Goal: Navigation & Orientation: Find specific page/section

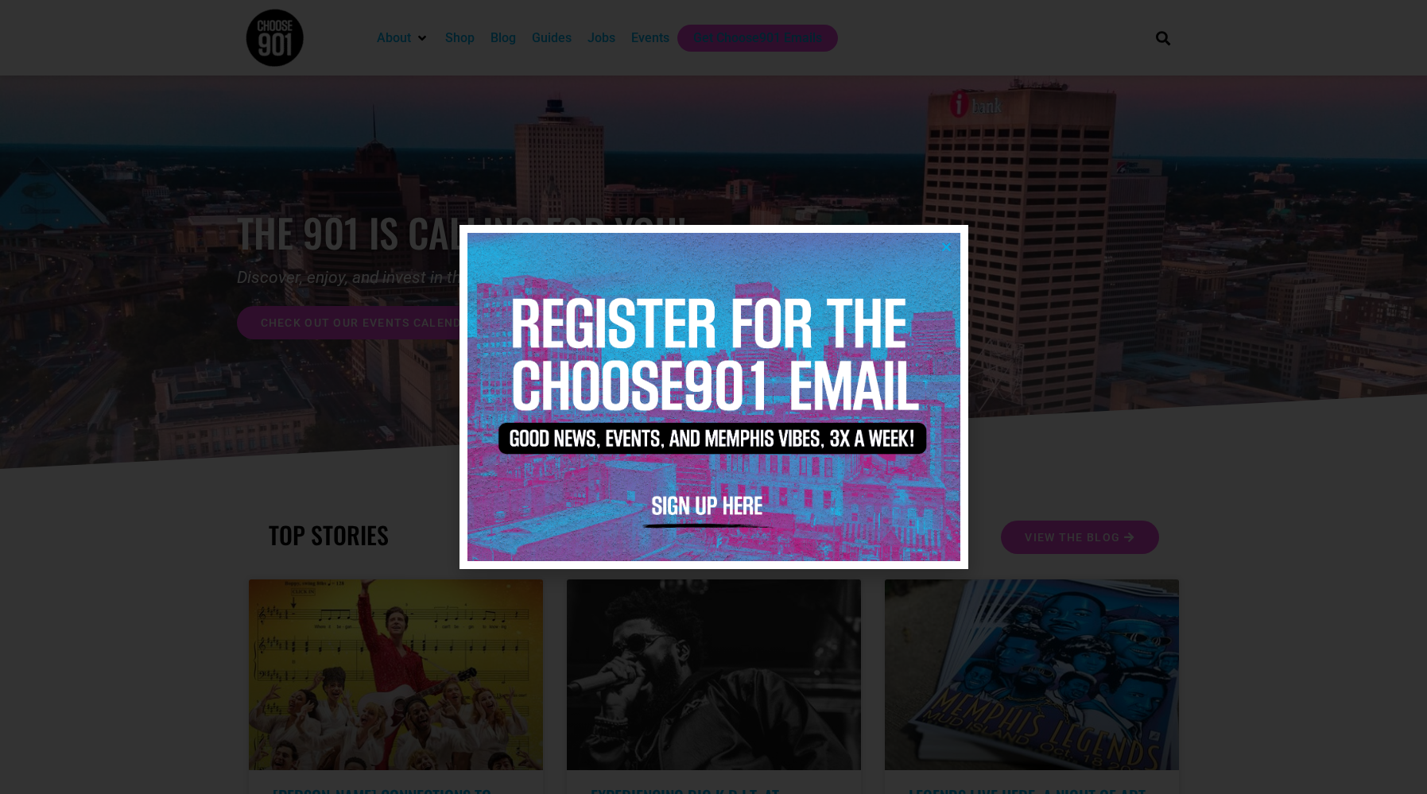
click at [946, 246] on icon "Close" at bounding box center [946, 247] width 12 height 12
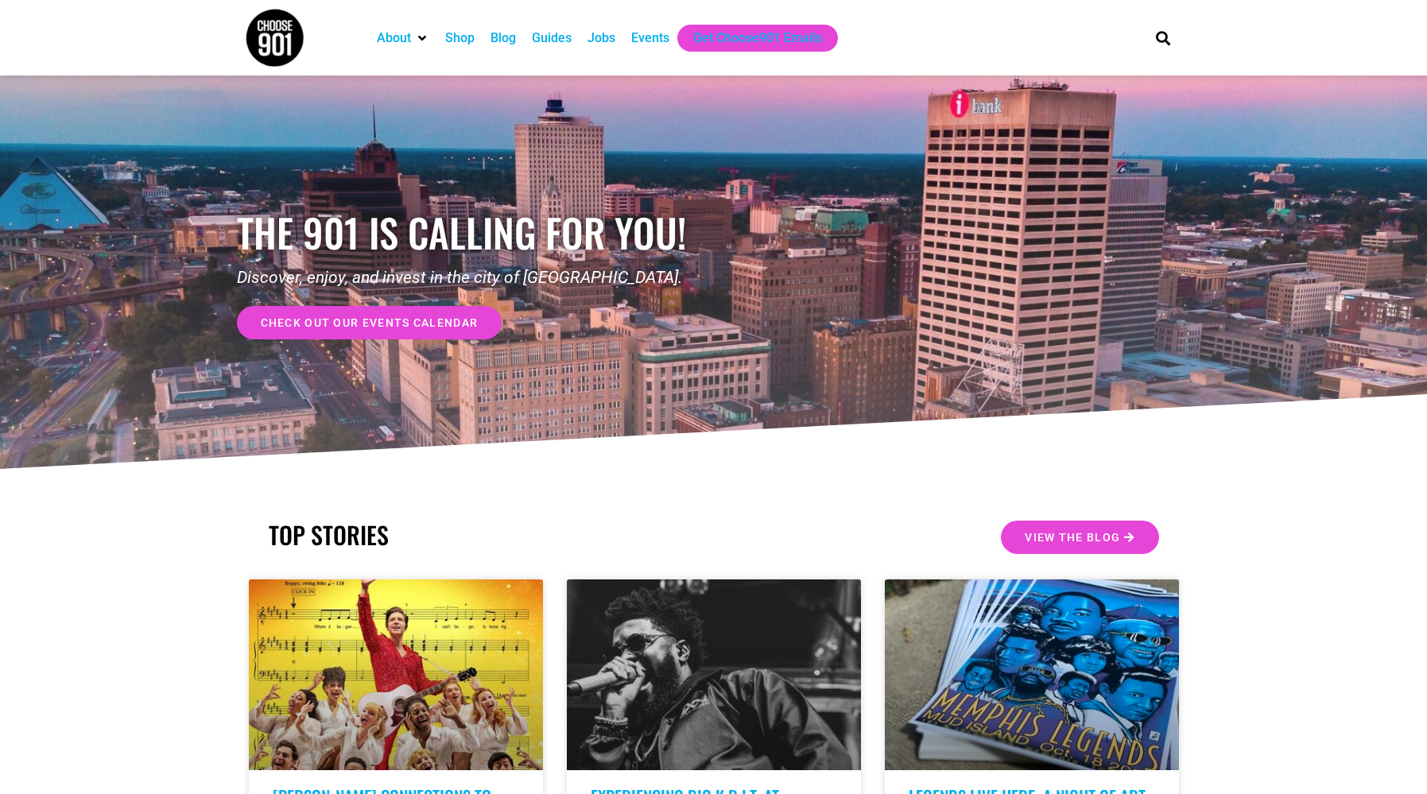
click at [649, 37] on span "Events" at bounding box center [650, 37] width 38 height 15
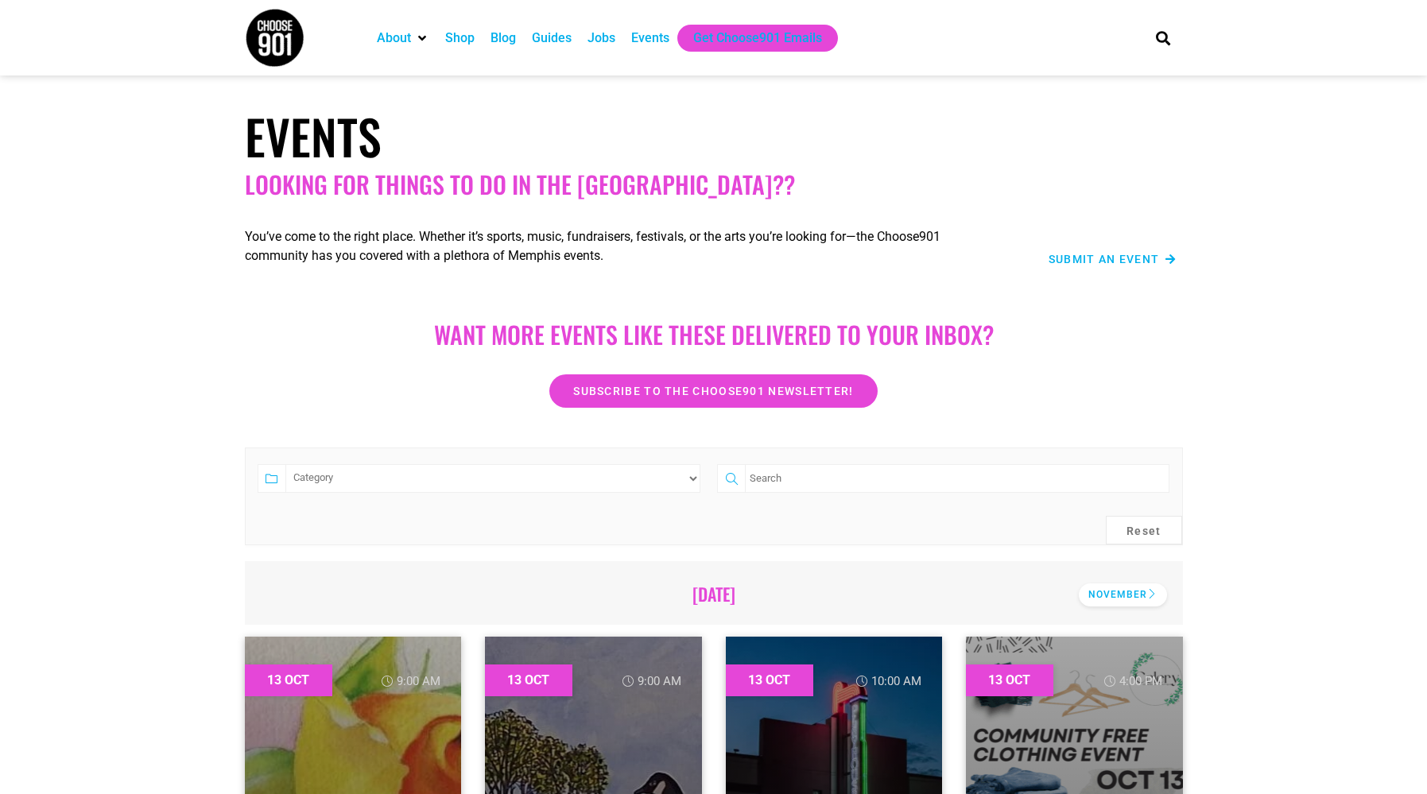
click at [1121, 595] on div "November" at bounding box center [1123, 594] width 88 height 23
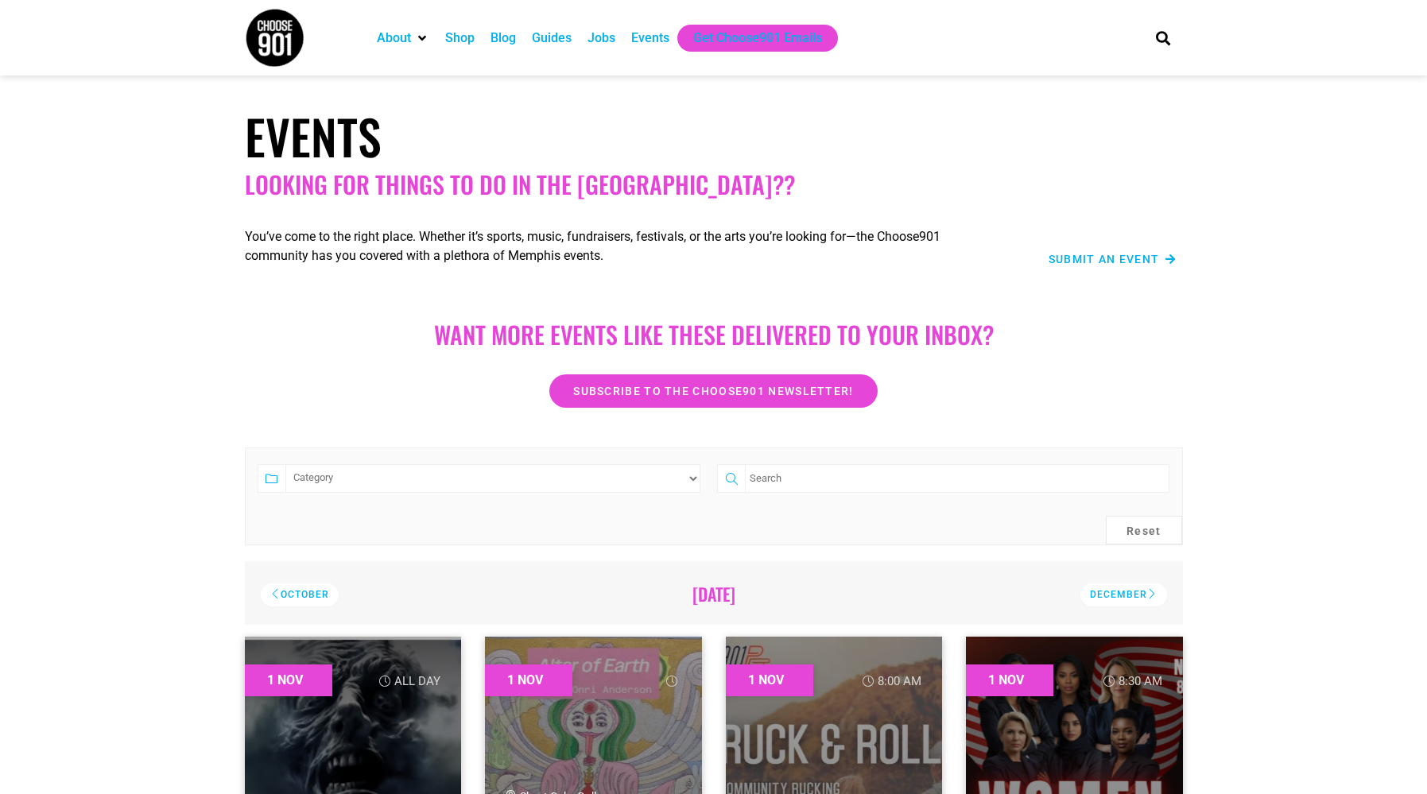
click at [502, 37] on span "Blog" at bounding box center [502, 37] width 25 height 15
